Goal: Check status: Check status

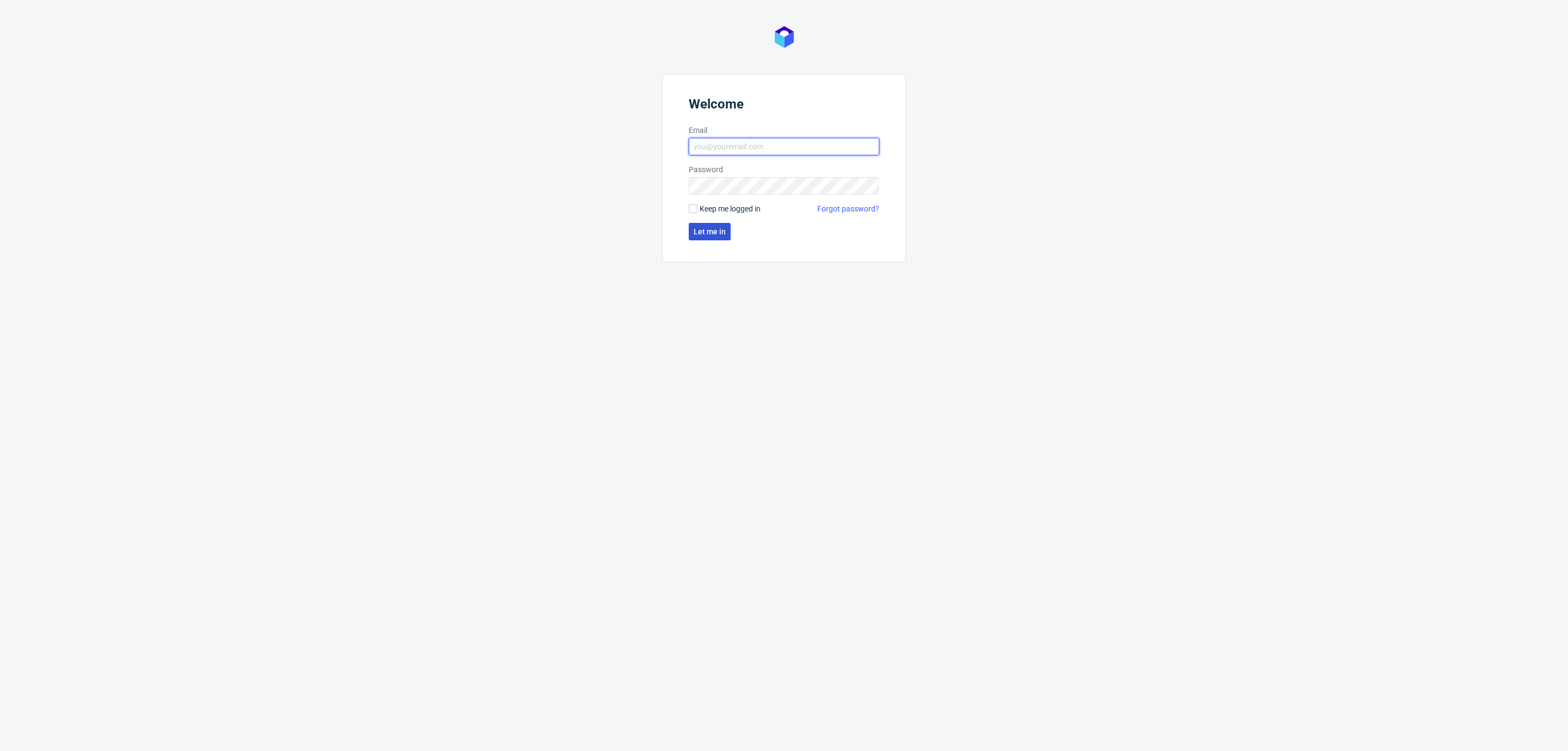
type input "[EMAIL_ADDRESS][DOMAIN_NAME]"
click at [718, 236] on button "Let me in" at bounding box center [709, 231] width 41 height 17
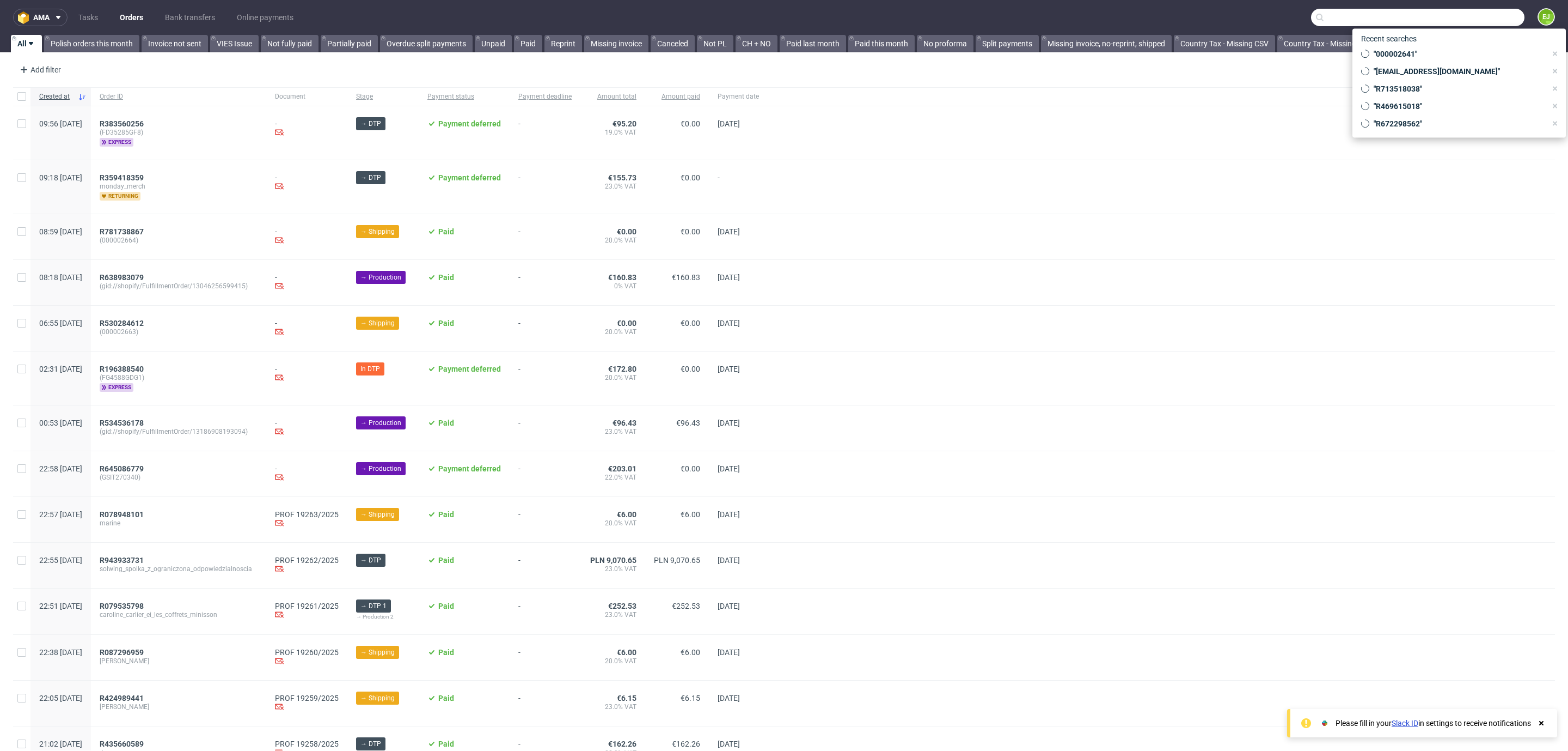
click at [1465, 18] on input "text" at bounding box center [1417, 17] width 213 height 17
click at [1375, 15] on input "text" at bounding box center [1417, 17] width 213 height 17
paste input "R602017398"
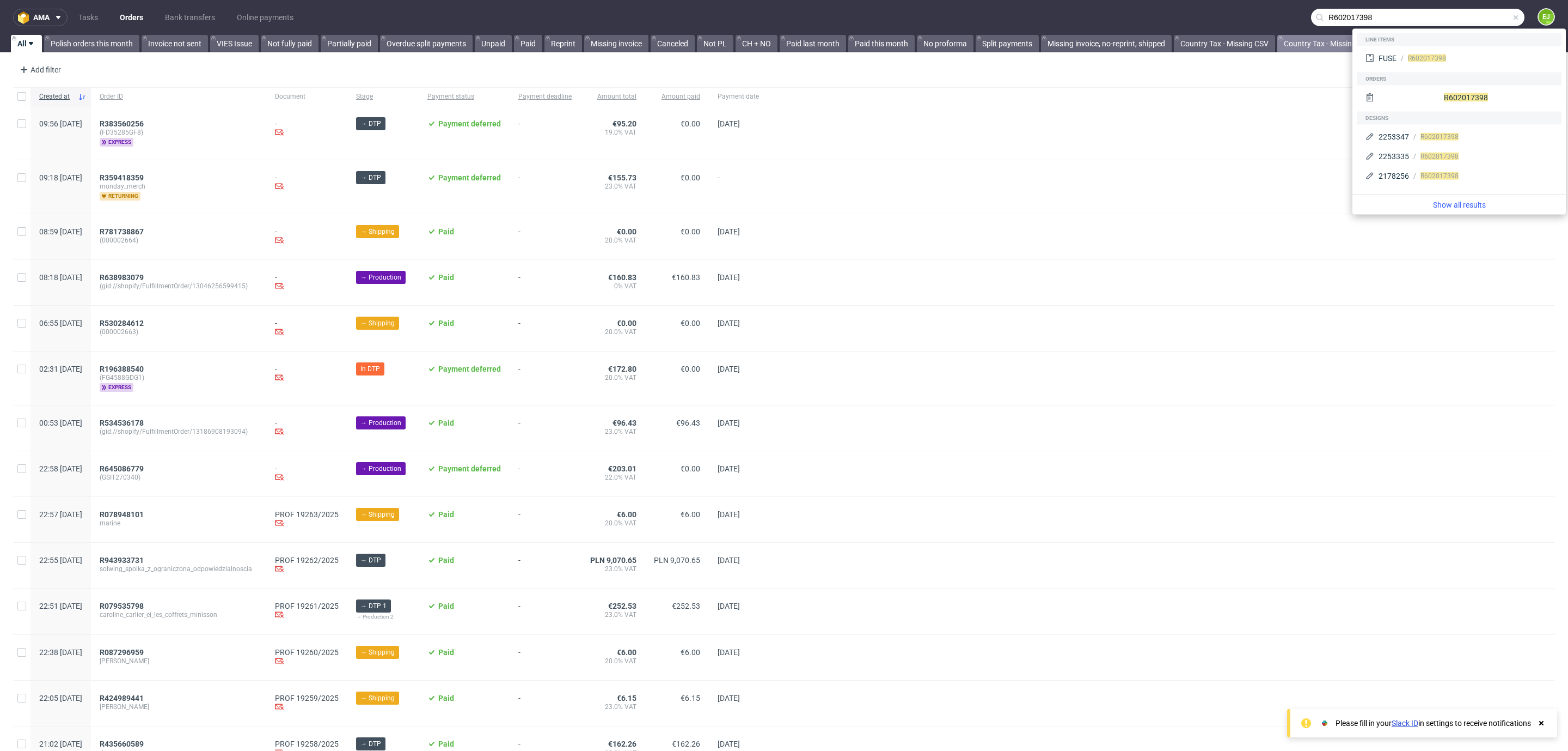
type input "R602017398"
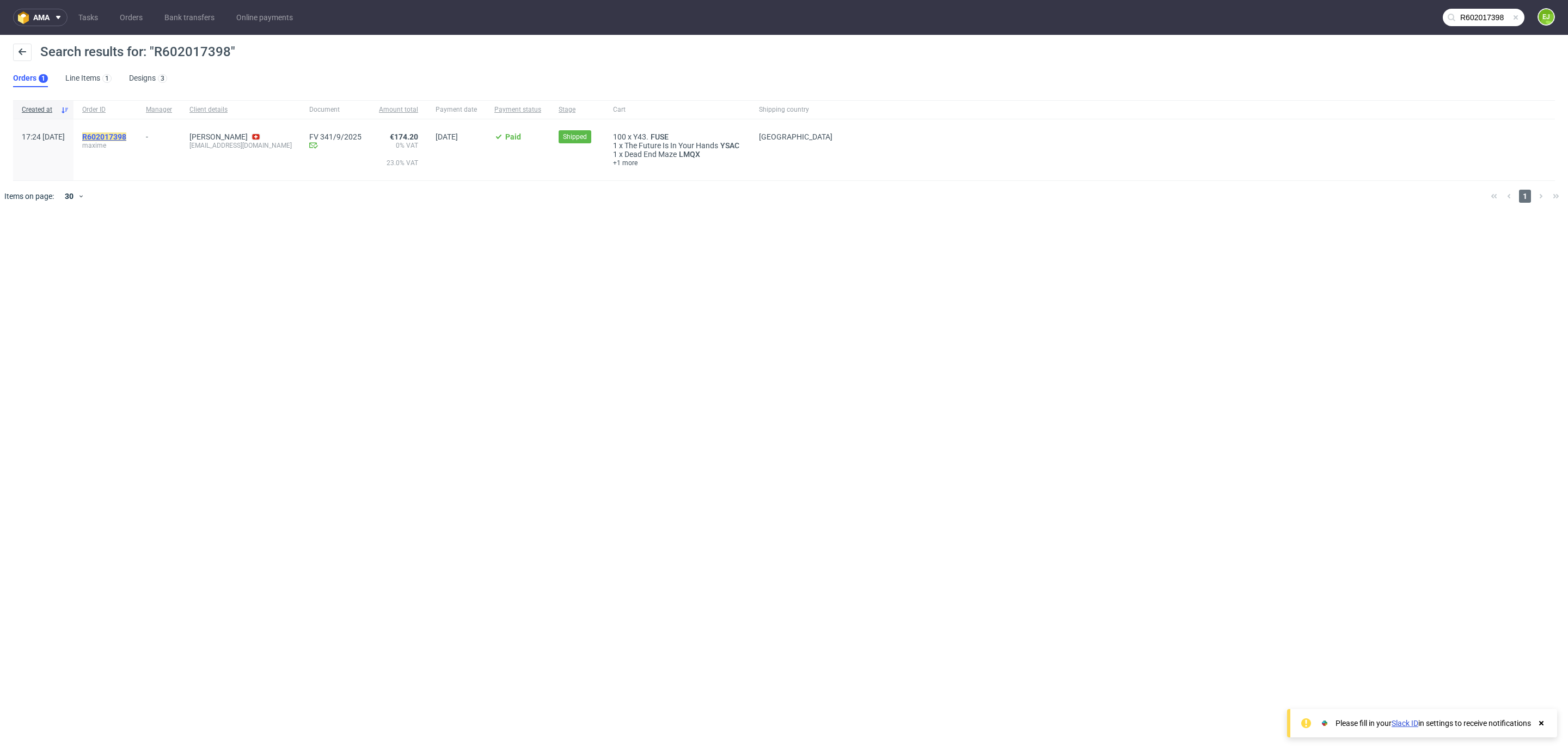
click at [126, 132] on mark "R602017398" at bounding box center [104, 136] width 44 height 8
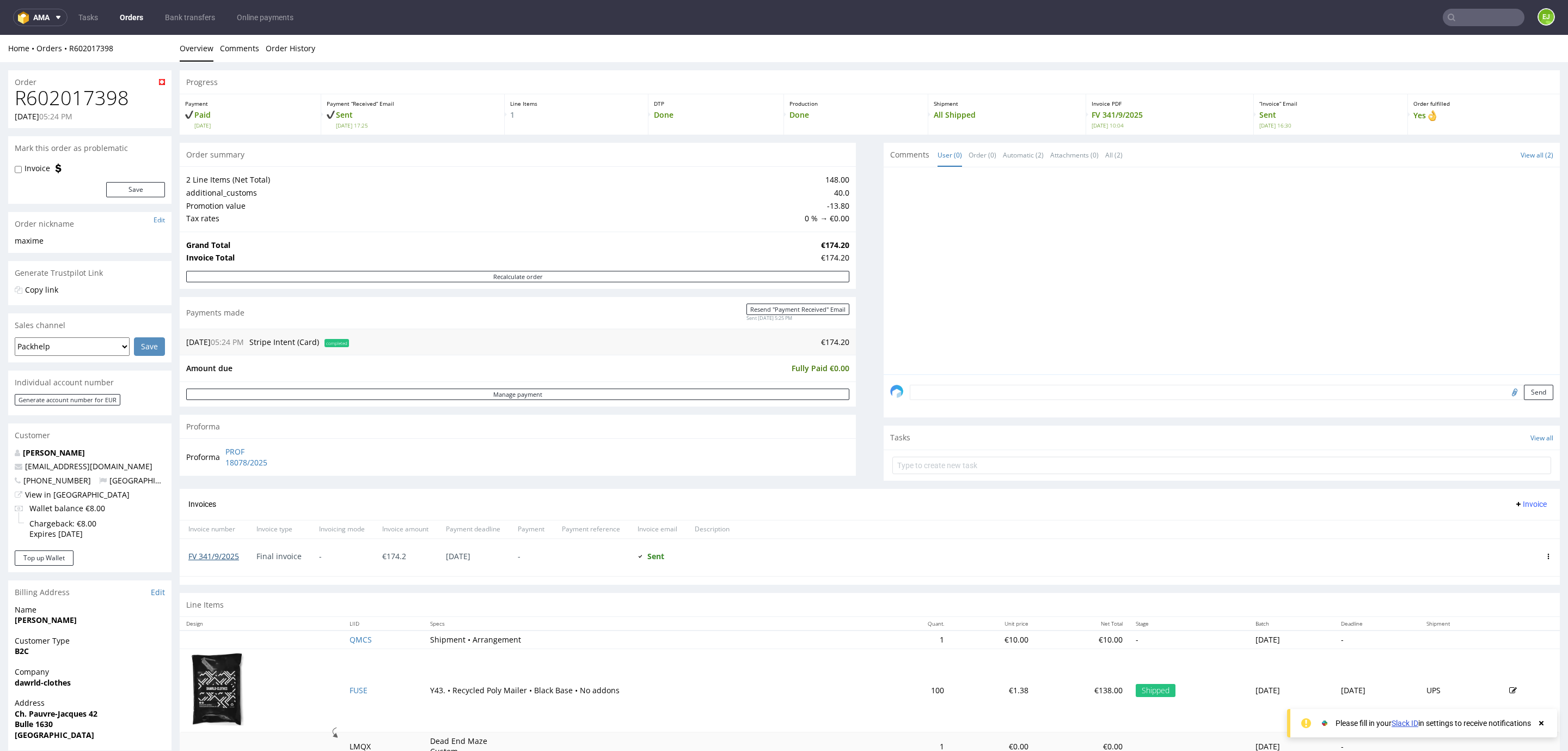
click at [211, 559] on link "FV 341/9/2025" at bounding box center [214, 556] width 51 height 10
